Goal: Obtain resource: Download file/media

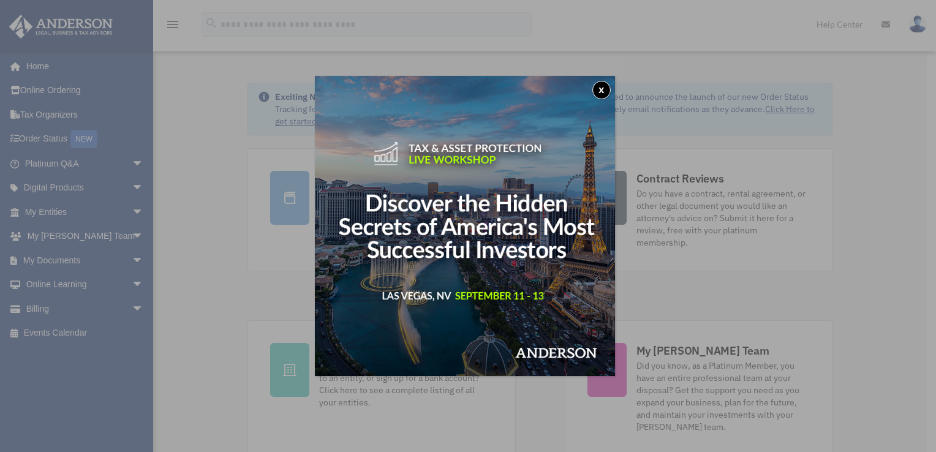
click at [64, 259] on div "x" at bounding box center [468, 226] width 936 height 452
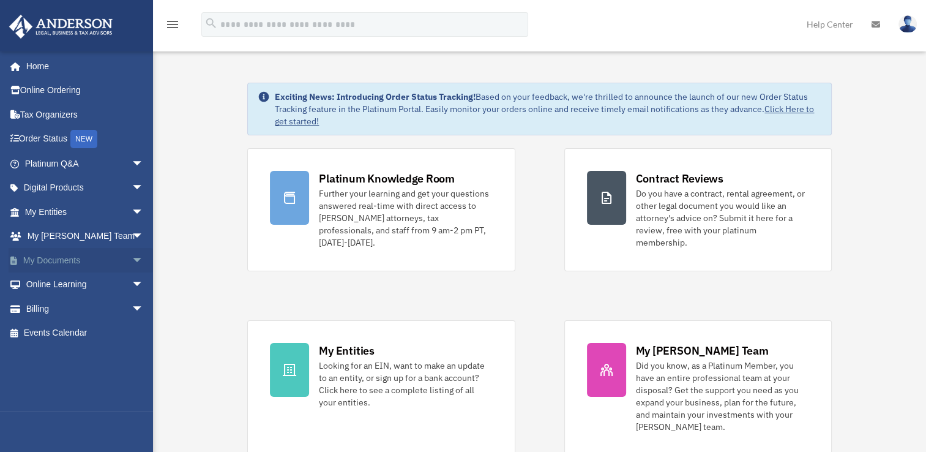
click at [132, 263] on span "arrow_drop_down" at bounding box center [144, 260] width 24 height 25
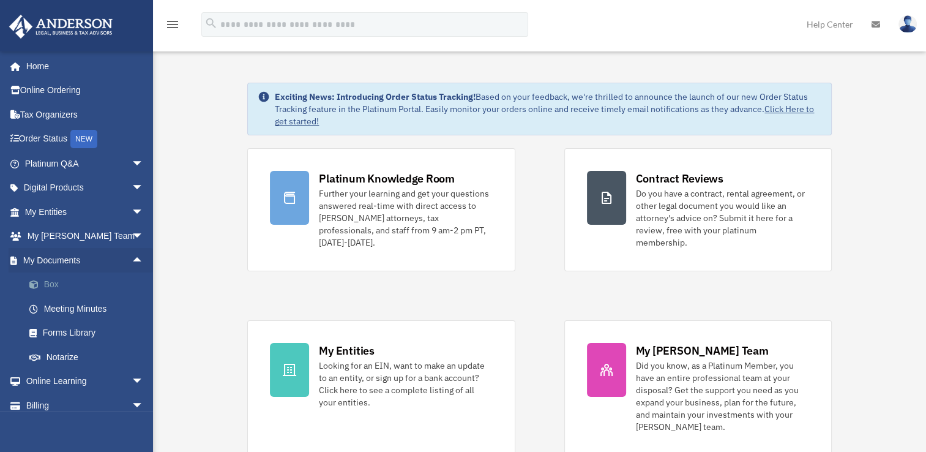
click at [59, 284] on link "Box" at bounding box center [89, 284] width 145 height 24
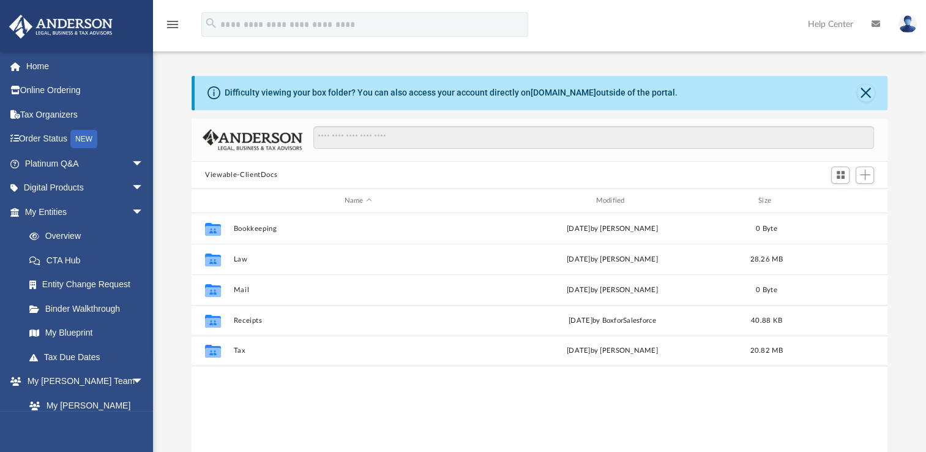
scroll to position [269, 686]
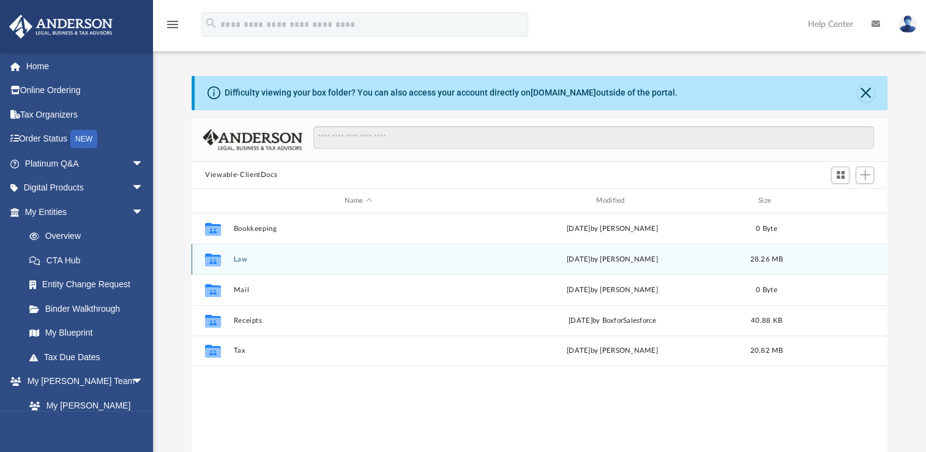
click at [242, 260] on button "Law" at bounding box center [358, 259] width 249 height 8
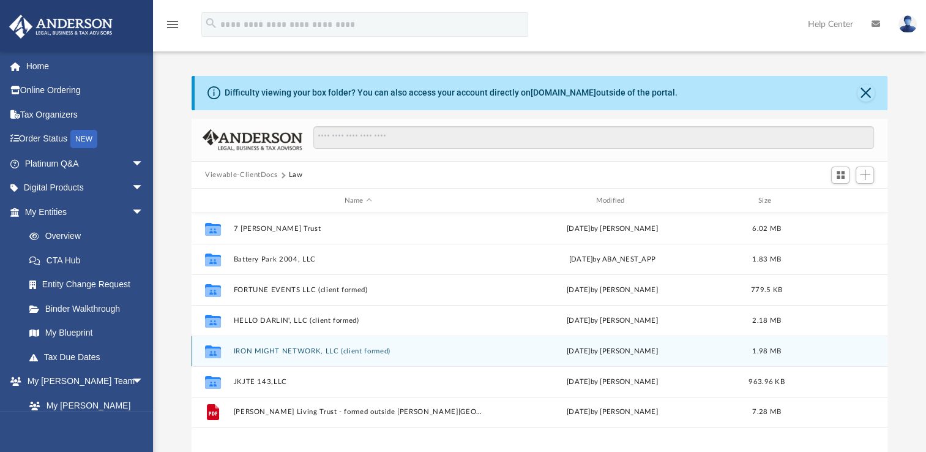
click at [270, 354] on button "IRON MIGHT NETWORK, LLC (client formed)" at bounding box center [358, 351] width 249 height 8
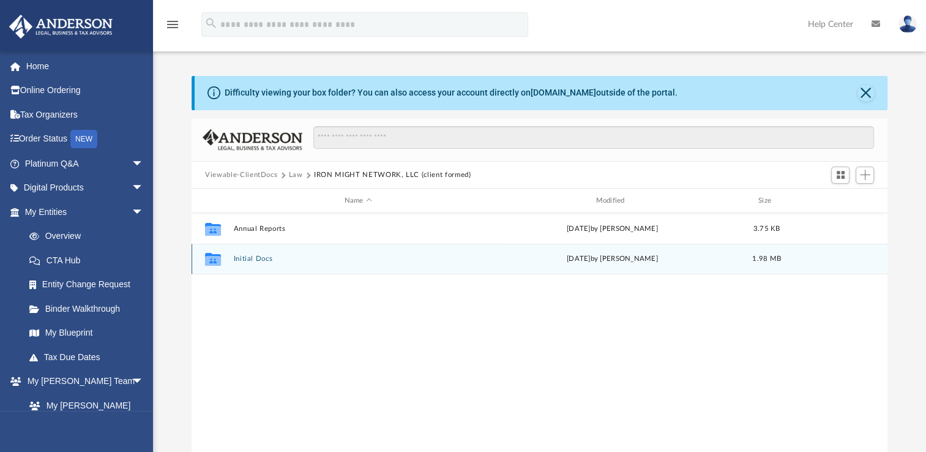
click at [260, 260] on button "Initial Docs" at bounding box center [358, 259] width 249 height 8
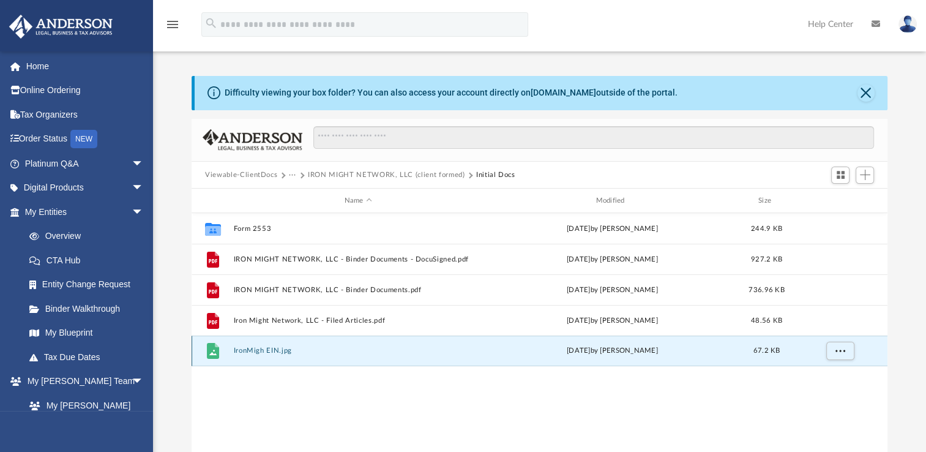
click at [247, 350] on button "IronMigh EIN.jpg" at bounding box center [358, 351] width 249 height 8
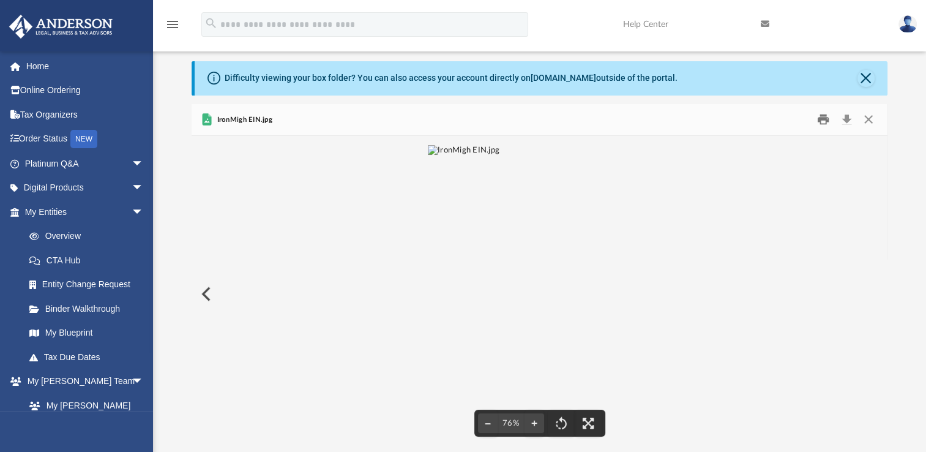
click at [826, 123] on button "Print" at bounding box center [823, 119] width 24 height 19
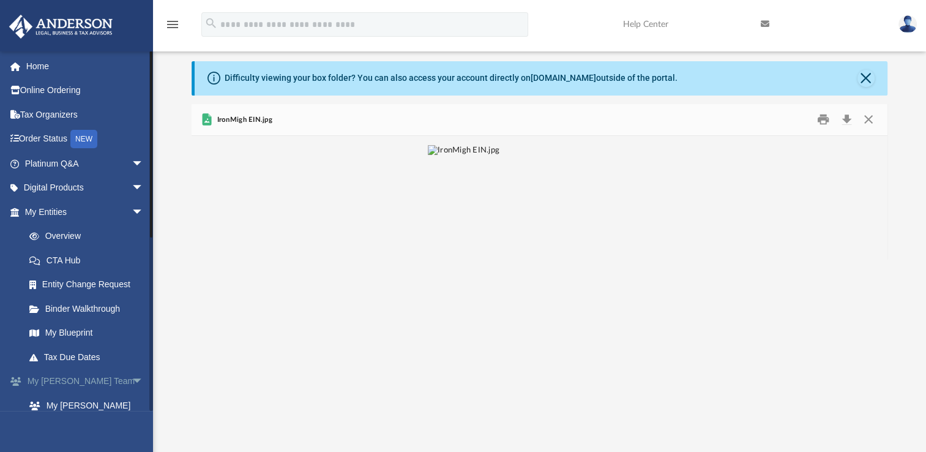
scroll to position [0, 0]
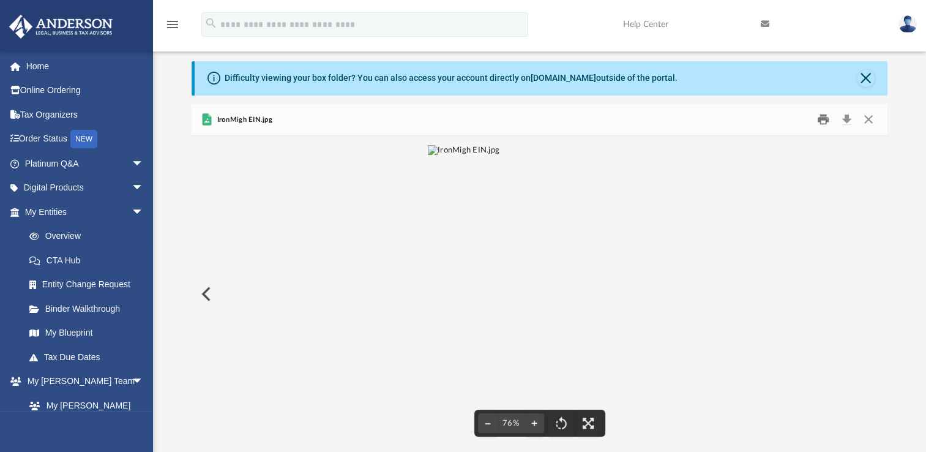
click at [825, 116] on button "Print" at bounding box center [823, 119] width 24 height 19
